Goal: Obtain resource: Download file/media

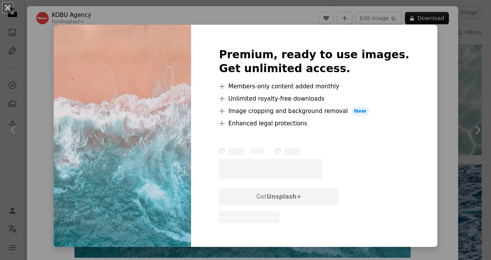
scroll to position [34, 0]
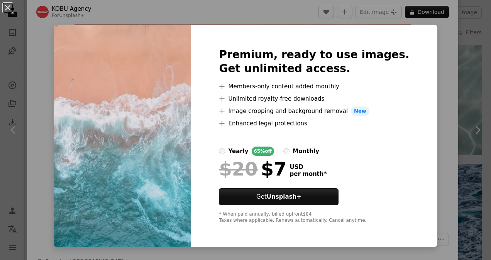
click at [430, 21] on div "An X shape Premium, ready to use images. Get unlimited access. A plus sign Memb…" at bounding box center [245, 130] width 491 height 260
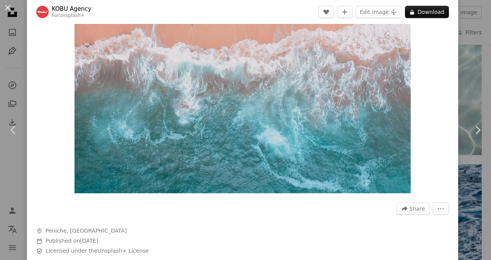
scroll to position [89, 0]
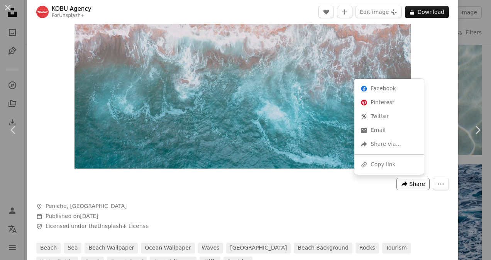
click at [405, 180] on button "A forward-right arrow Share" at bounding box center [413, 184] width 33 height 12
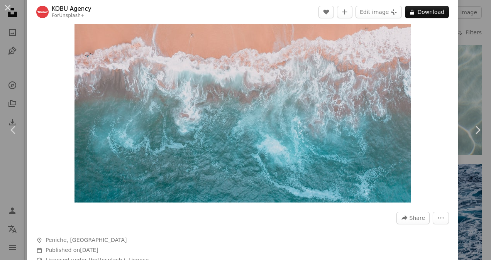
scroll to position [0, 0]
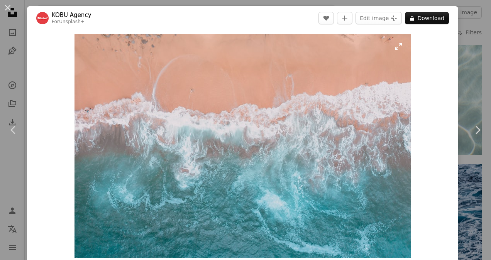
click at [174, 112] on img "Zoom in on this image" at bounding box center [243, 146] width 336 height 224
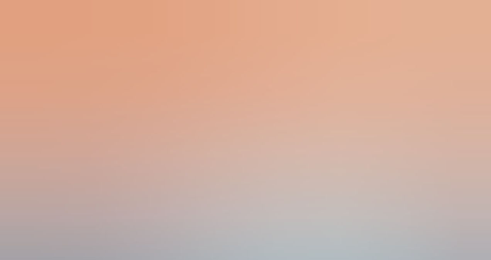
scroll to position [30, 0]
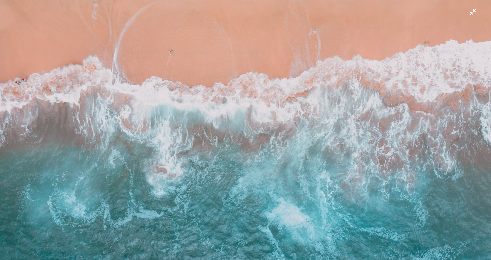
click at [174, 112] on img "Zoom out on this image" at bounding box center [246, 134] width 492 height 328
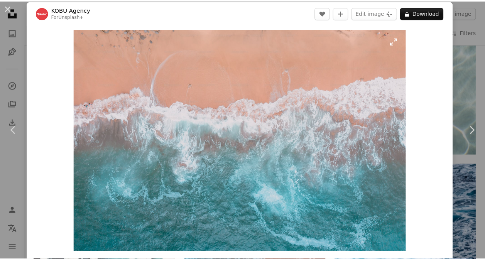
scroll to position [5, 0]
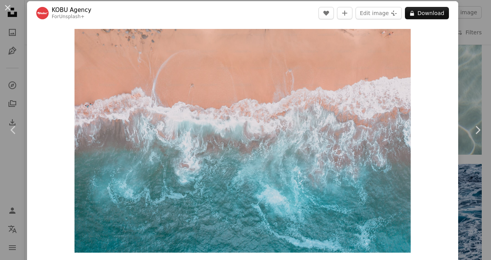
click at [466, 91] on div "An X shape Chevron left Chevron right KOBU Agency For Unsplash+ A heart A plus …" at bounding box center [245, 130] width 491 height 260
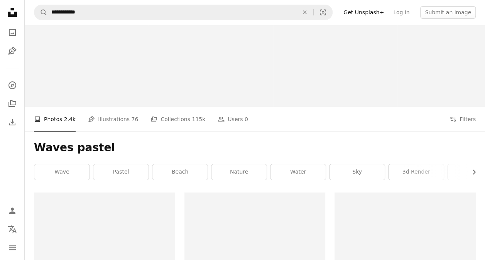
scroll to position [27, 0]
